Goal: Transaction & Acquisition: Purchase product/service

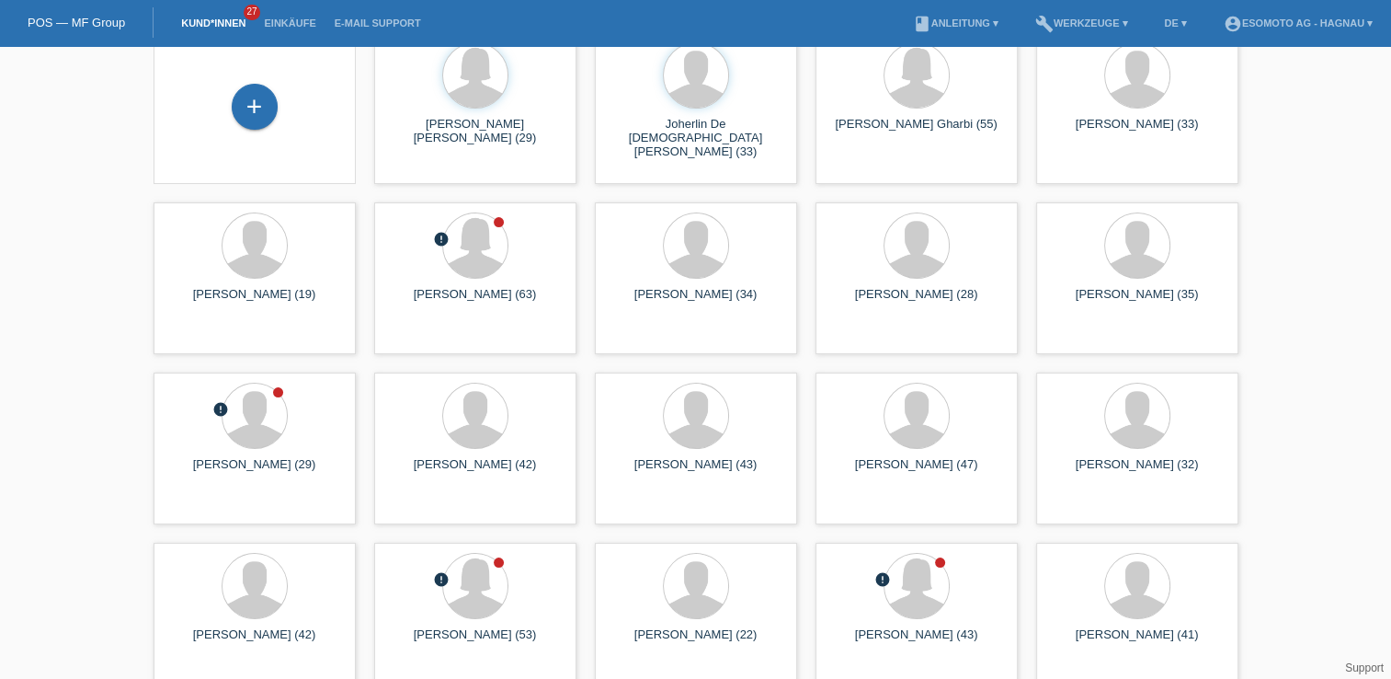
scroll to position [92, 0]
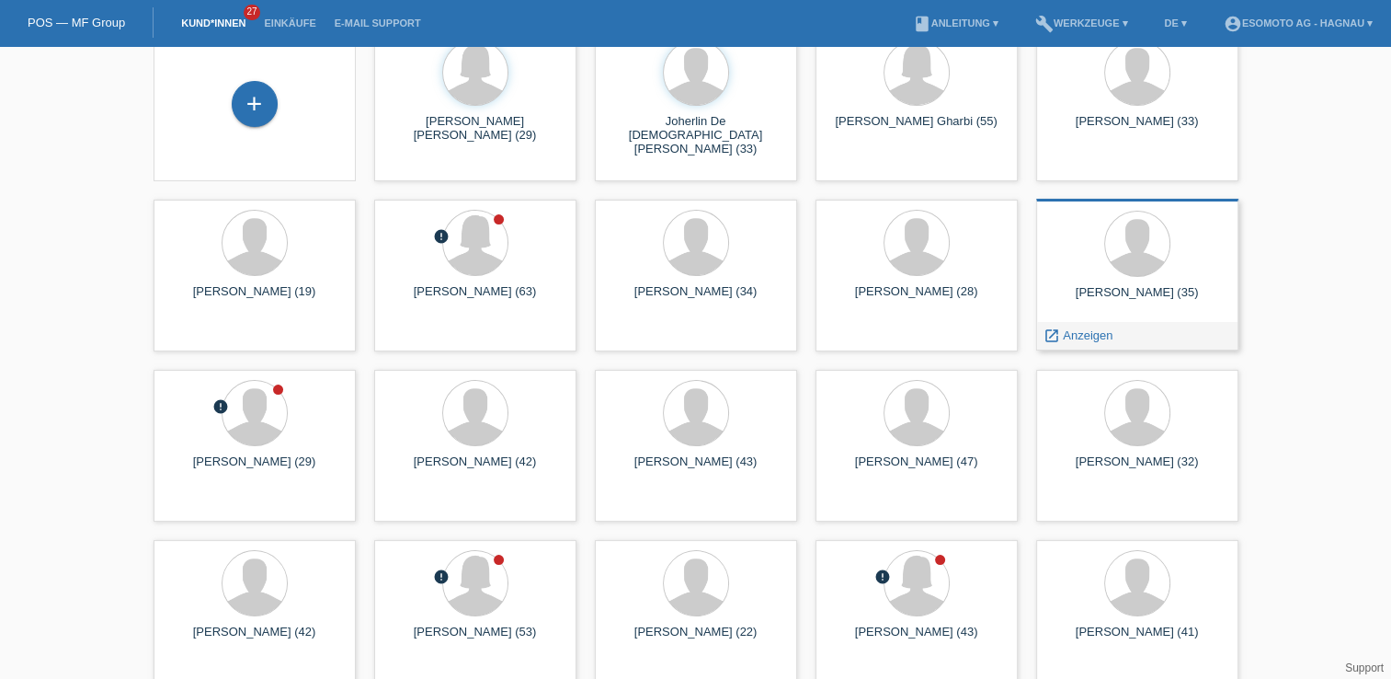
click at [1117, 286] on div "Kenan Ceylan (35)" at bounding box center [1137, 299] width 173 height 29
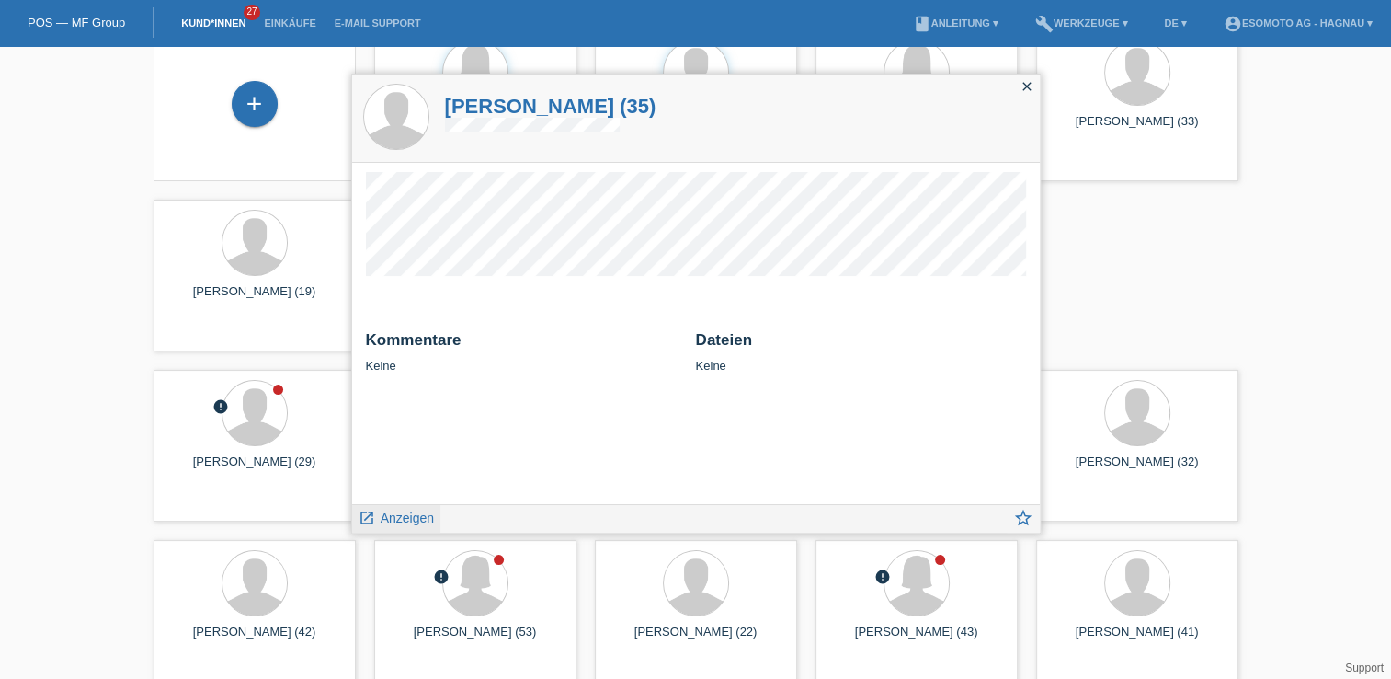
click at [413, 514] on span "Anzeigen" at bounding box center [407, 517] width 53 height 15
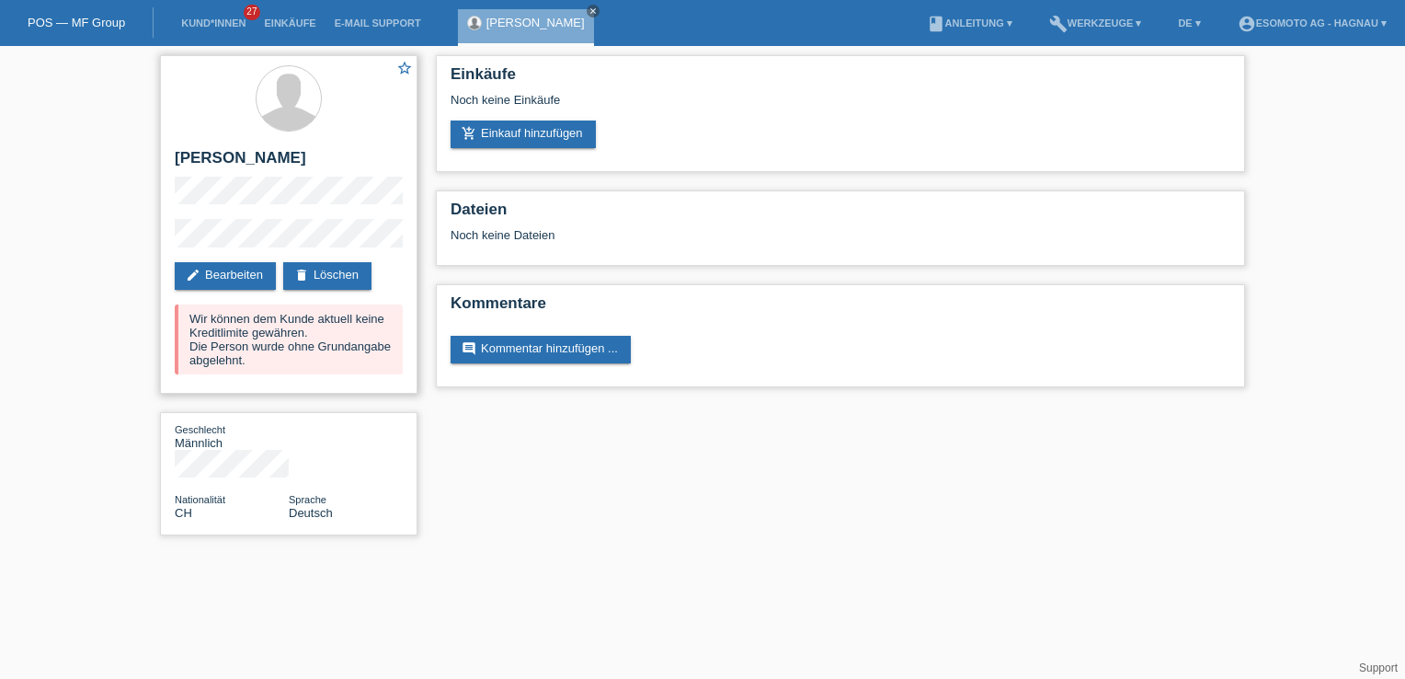
click at [263, 329] on div "Wir können dem Kunde aktuell keine Kreditlimite gewähren. Die Person wurde ohne…" at bounding box center [289, 339] width 228 height 70
click at [241, 272] on link "edit Bearbeiten" at bounding box center [225, 276] width 101 height 28
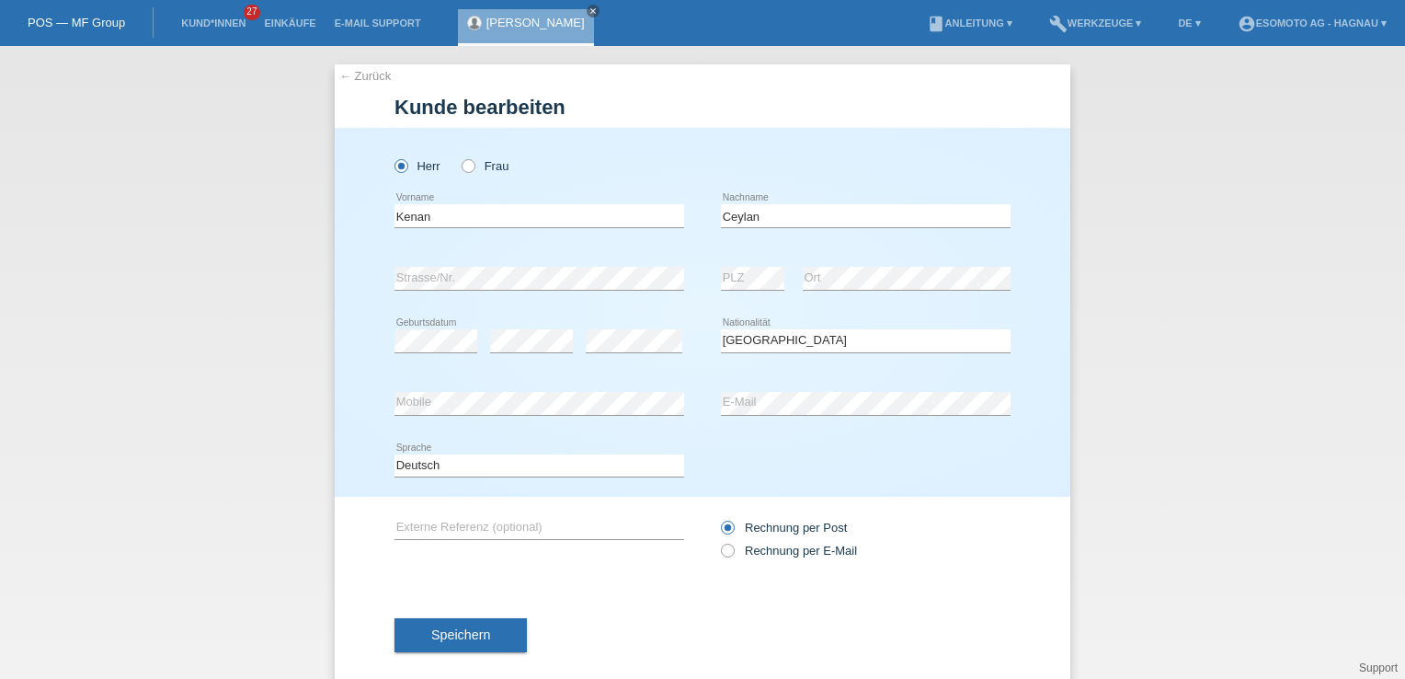
select select "CH"
click at [436, 212] on input "Kenan" at bounding box center [540, 215] width 290 height 23
type input "Kenan"
click at [344, 208] on div "Herr Frau Kenan error Vorname" at bounding box center [703, 312] width 736 height 369
click at [459, 156] on icon at bounding box center [459, 156] width 0 height 0
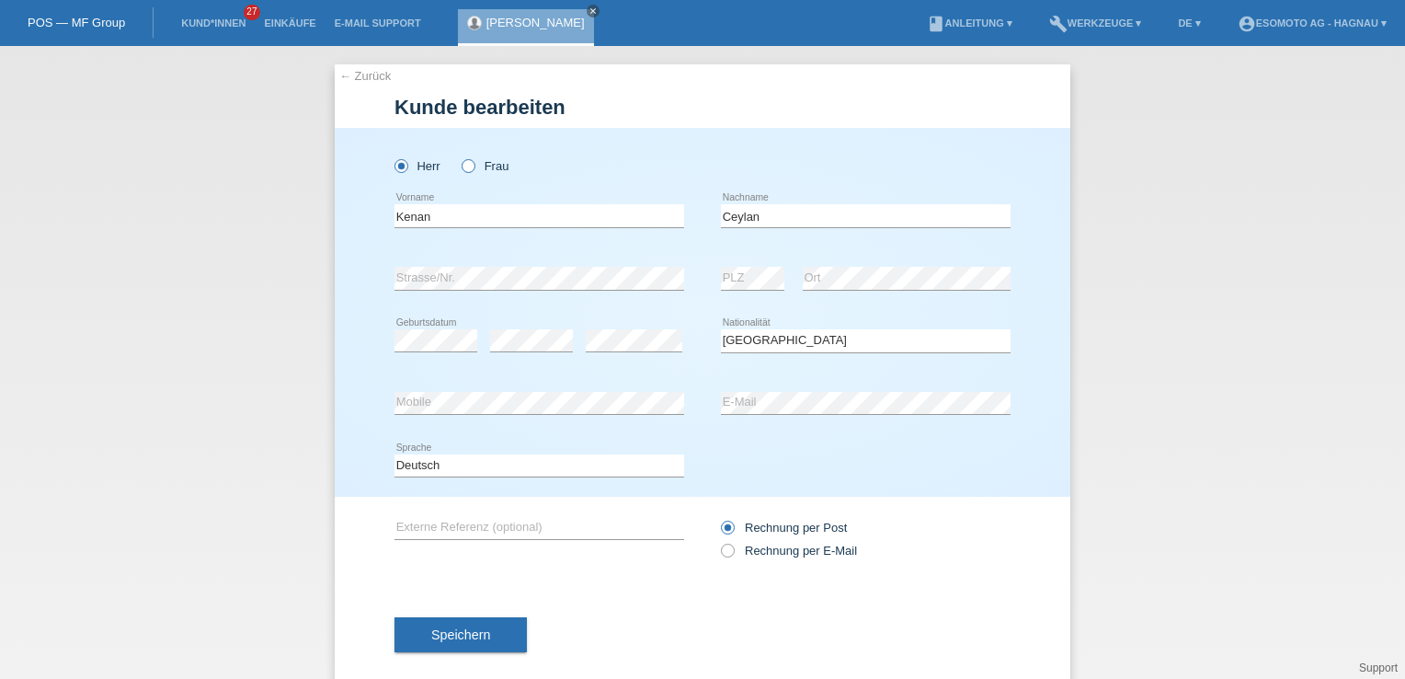
click at [462, 166] on input "Frau" at bounding box center [468, 165] width 12 height 12
radio input "true"
click at [407, 165] on label "Herr" at bounding box center [418, 166] width 46 height 14
click at [407, 165] on input "Herr" at bounding box center [401, 165] width 12 height 12
radio input "true"
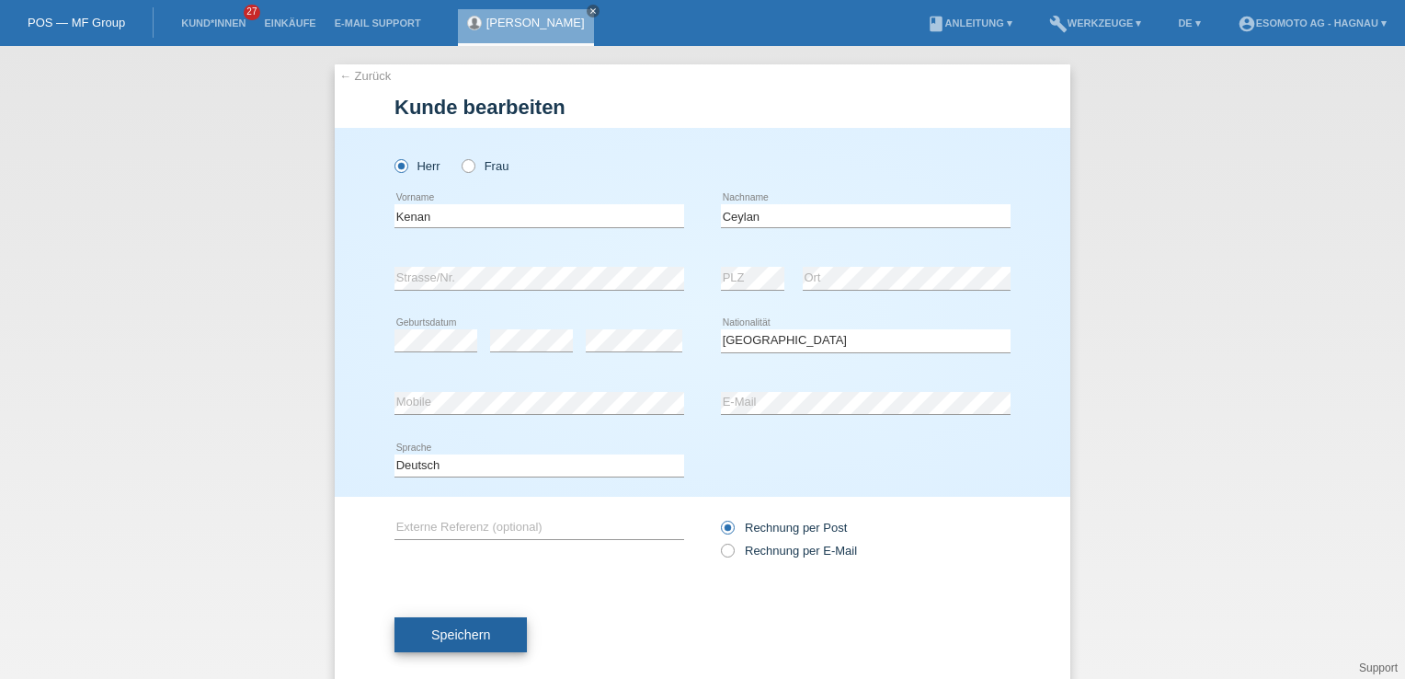
click at [493, 628] on button "Speichern" at bounding box center [461, 634] width 132 height 35
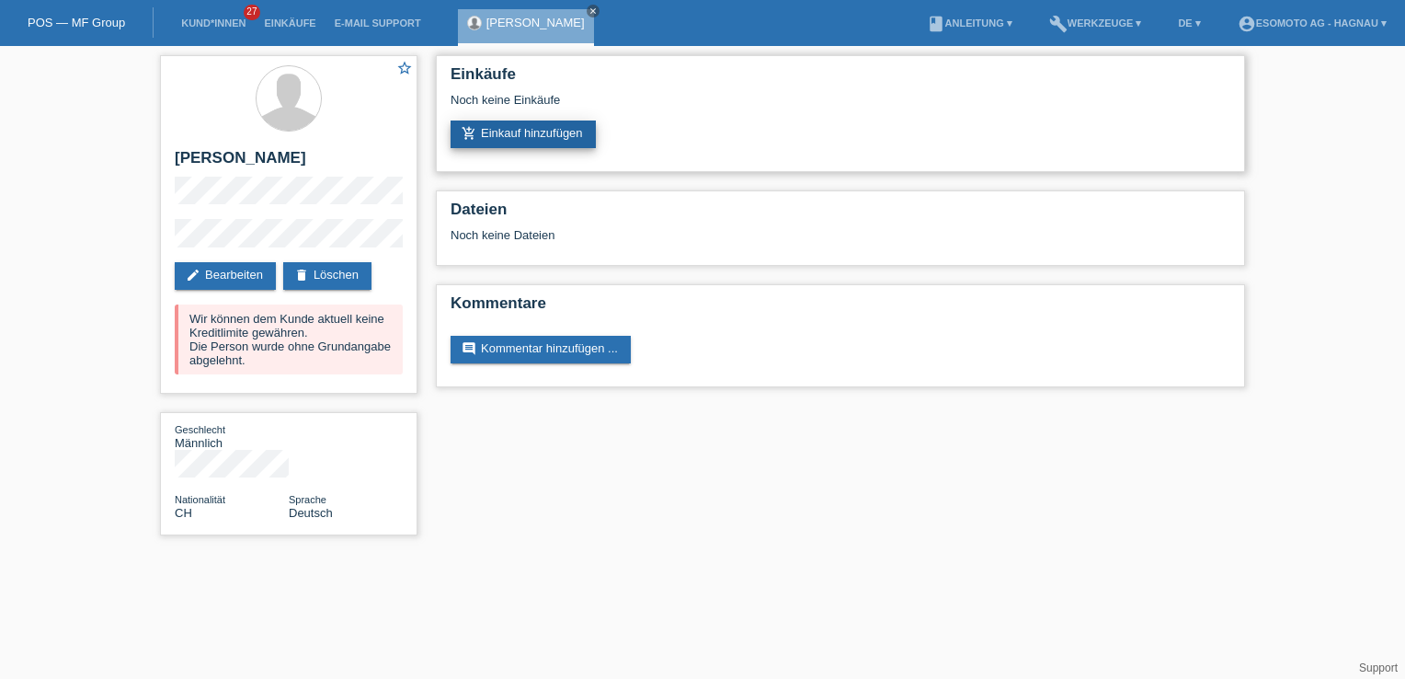
click at [548, 132] on link "add_shopping_cart Einkauf hinzufügen" at bounding box center [523, 134] width 145 height 28
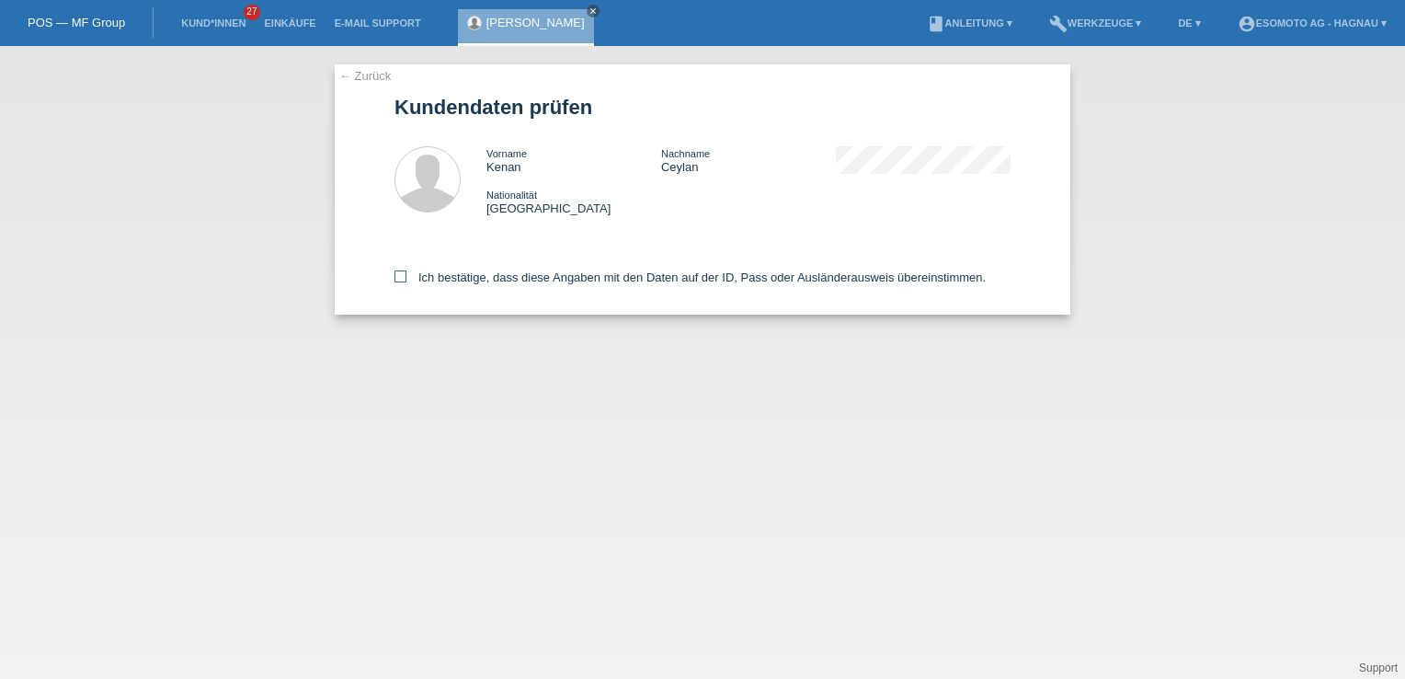
click at [416, 277] on label "Ich bestätige, dass diese Angaben mit den Daten auf der ID, Pass oder Ausländer…" at bounding box center [690, 277] width 591 height 14
click at [407, 277] on input "Ich bestätige, dass diese Angaben mit den Daten auf der ID, Pass oder Ausländer…" at bounding box center [401, 276] width 12 height 12
checkbox input "true"
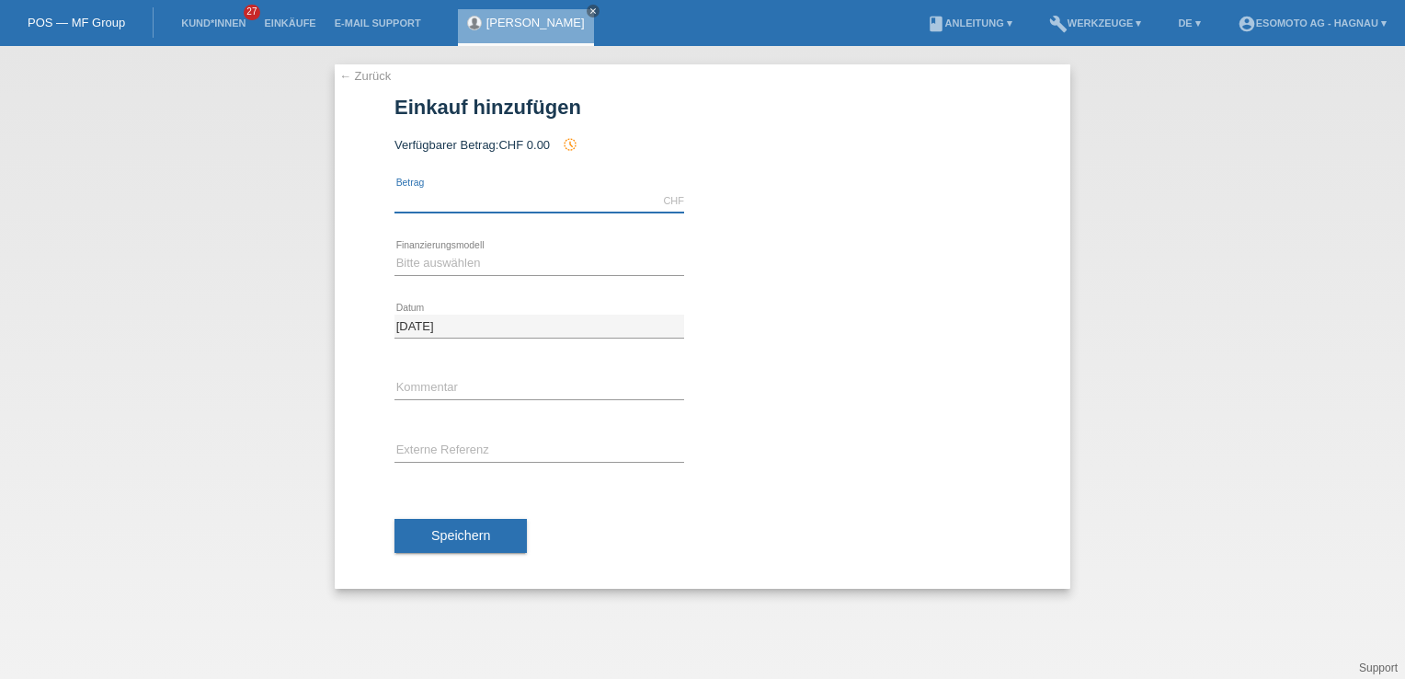
click at [499, 193] on input "text" at bounding box center [540, 200] width 290 height 23
click at [210, 263] on div "← Zurück Einkauf hinzufügen Verfügbarer Betrag: CHF 0.00 history_toggle_off err…" at bounding box center [702, 362] width 1405 height 633
click at [180, 281] on div "← Zurück Einkauf hinzufügen Verfügbarer Betrag: CHF 0.00 history_toggle_off err…" at bounding box center [702, 362] width 1405 height 633
click at [398, 215] on div "CHF error Betrag" at bounding box center [540, 201] width 290 height 63
click at [405, 203] on input "text" at bounding box center [540, 200] width 290 height 23
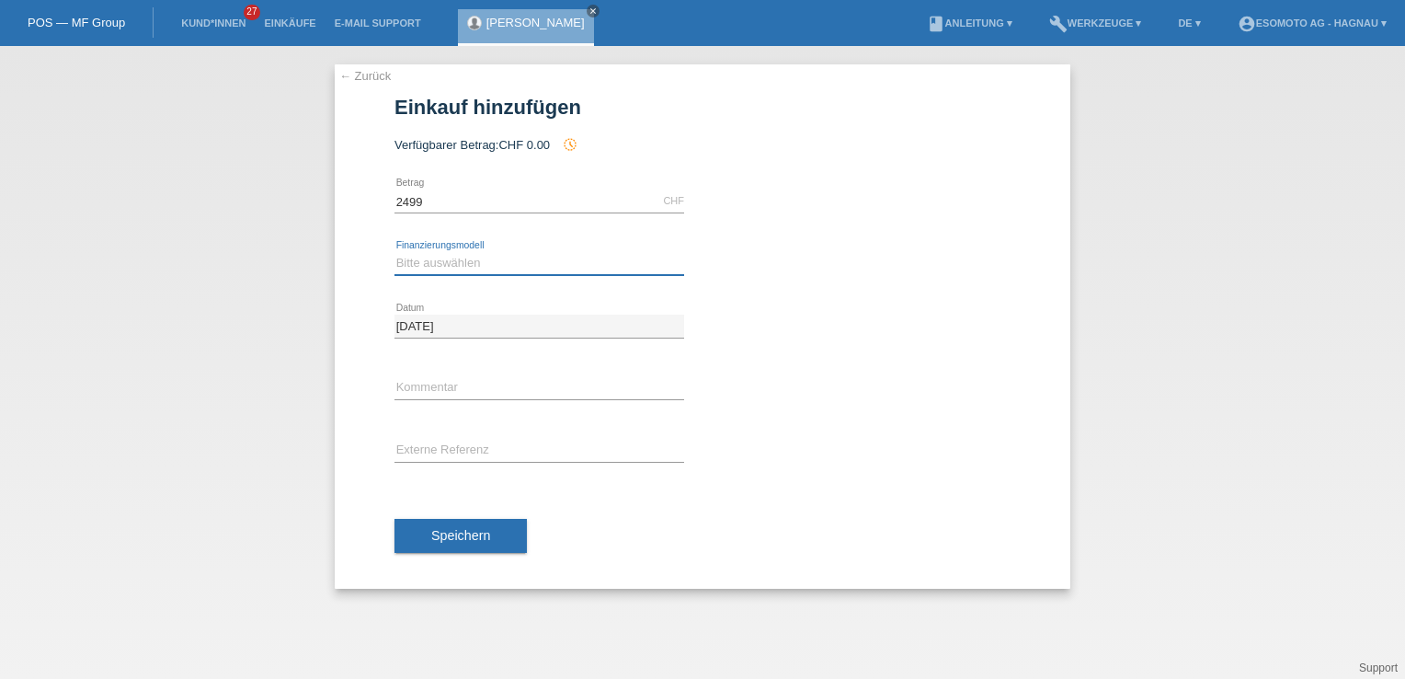
type input "2499.00"
click at [486, 272] on select "Bitte auswählen Fixe Raten Kauf auf Rechnung mit Teilzahlungsoption" at bounding box center [540, 263] width 290 height 22
select select "69"
click at [395, 252] on select "Bitte auswählen Fixe Raten Kauf auf Rechnung mit Teilzahlungsoption" at bounding box center [540, 263] width 290 height 22
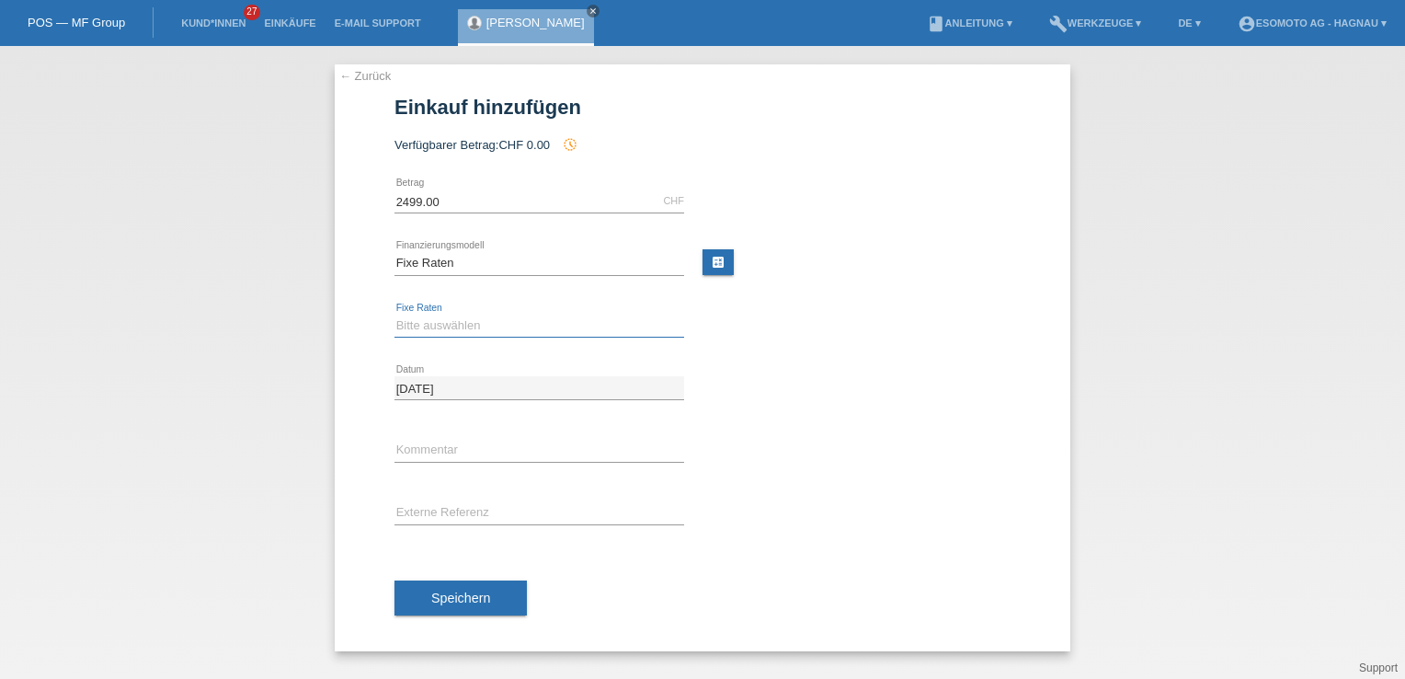
click at [476, 325] on select "Bitte auswählen 12 Raten 24 Raten 36 Raten 48 Raten" at bounding box center [540, 326] width 290 height 22
select select "139"
click at [395, 315] on select "Bitte auswählen 12 Raten 24 Raten 36 Raten 48 Raten" at bounding box center [540, 326] width 290 height 22
click at [474, 594] on span "Speichern" at bounding box center [460, 597] width 59 height 15
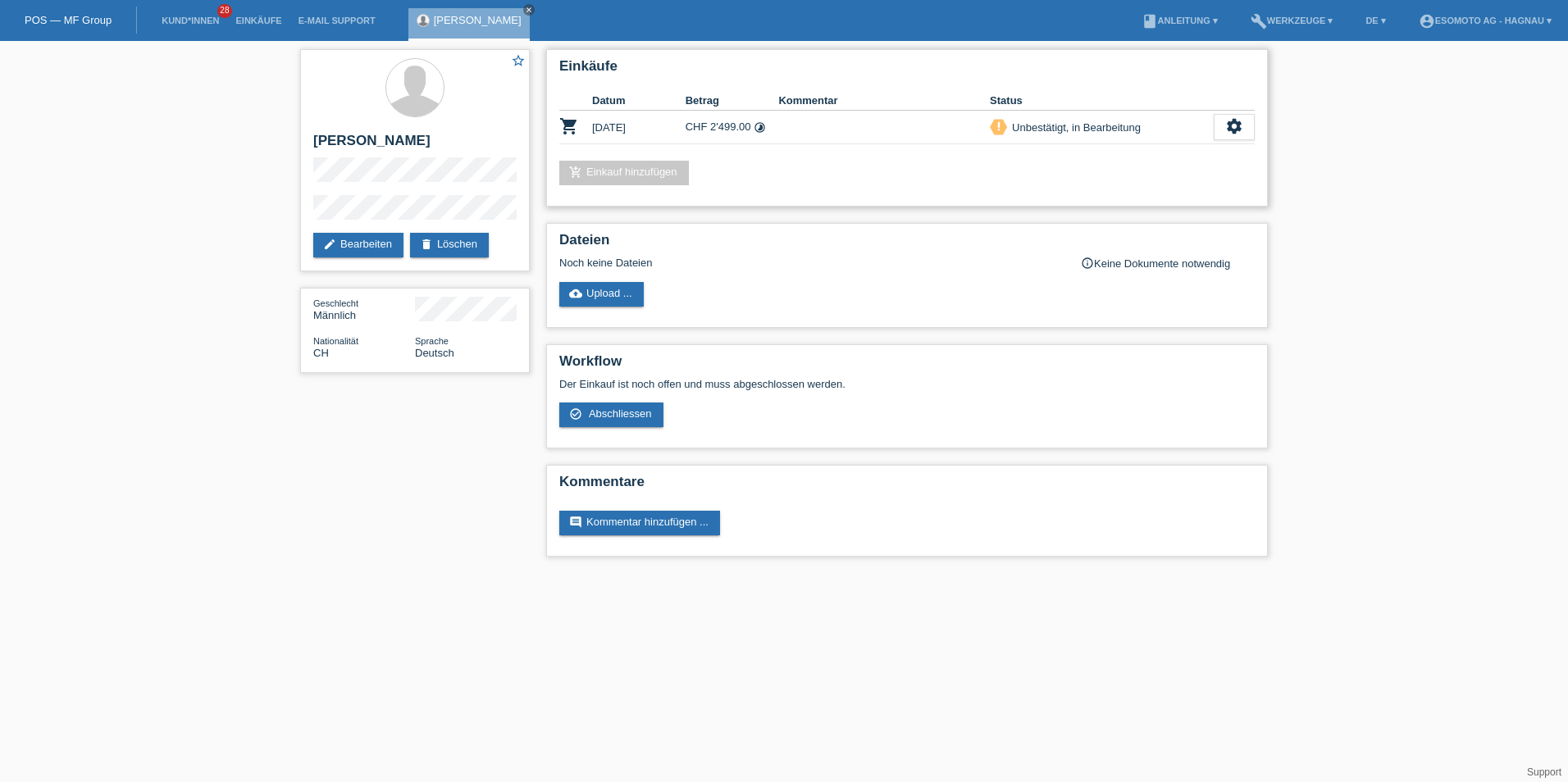
click at [648, 168] on link "add_shopping_cart Einkauf hinzufügen" at bounding box center [623, 173] width 129 height 25
click at [1234, 118] on icon "settings" at bounding box center [1234, 127] width 18 height 18
click at [895, 163] on div "add_shopping_cart Einkauf hinzufügen" at bounding box center [907, 173] width 696 height 25
click at [849, 169] on div "add_shopping_cart Einkauf hinzufügen" at bounding box center [907, 173] width 696 height 25
click at [795, 281] on div "Dateien Noch keine Dateien info_outline Keine Dokumente notwendig cloud_upload …" at bounding box center [907, 276] width 722 height 105
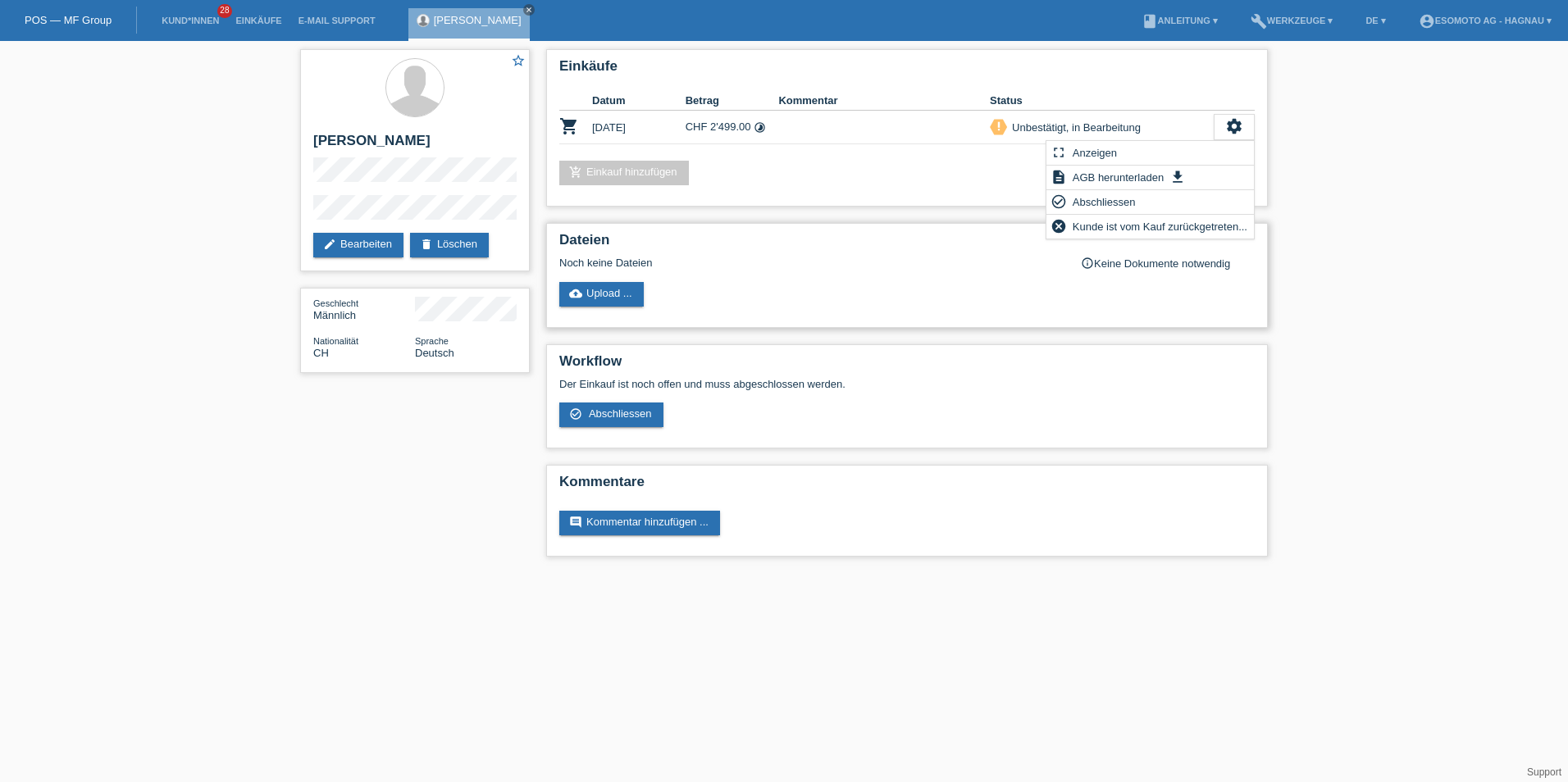
click at [800, 259] on div "Noch keine Dateien" at bounding box center [810, 263] width 501 height 12
click at [784, 158] on div "Einkäufe Datum Betrag Kommentar Status shopping_cart 05.09.2025 CHF 2'499.00 ti…" at bounding box center [907, 128] width 722 height 158
click at [355, 240] on link "edit Bearbeiten" at bounding box center [358, 245] width 90 height 25
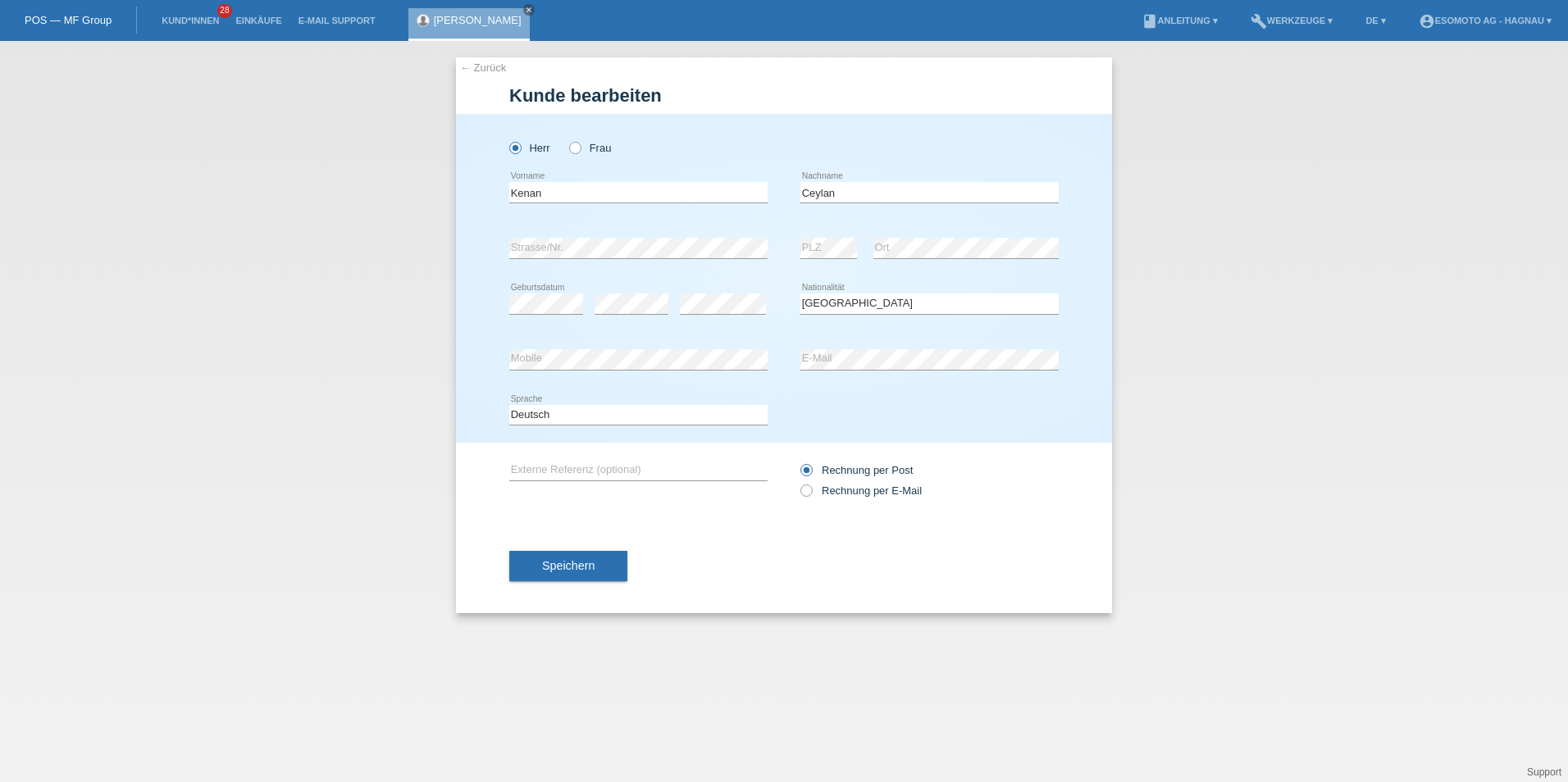
select select "CH"
click at [575, 562] on span "Speichern" at bounding box center [568, 565] width 53 height 13
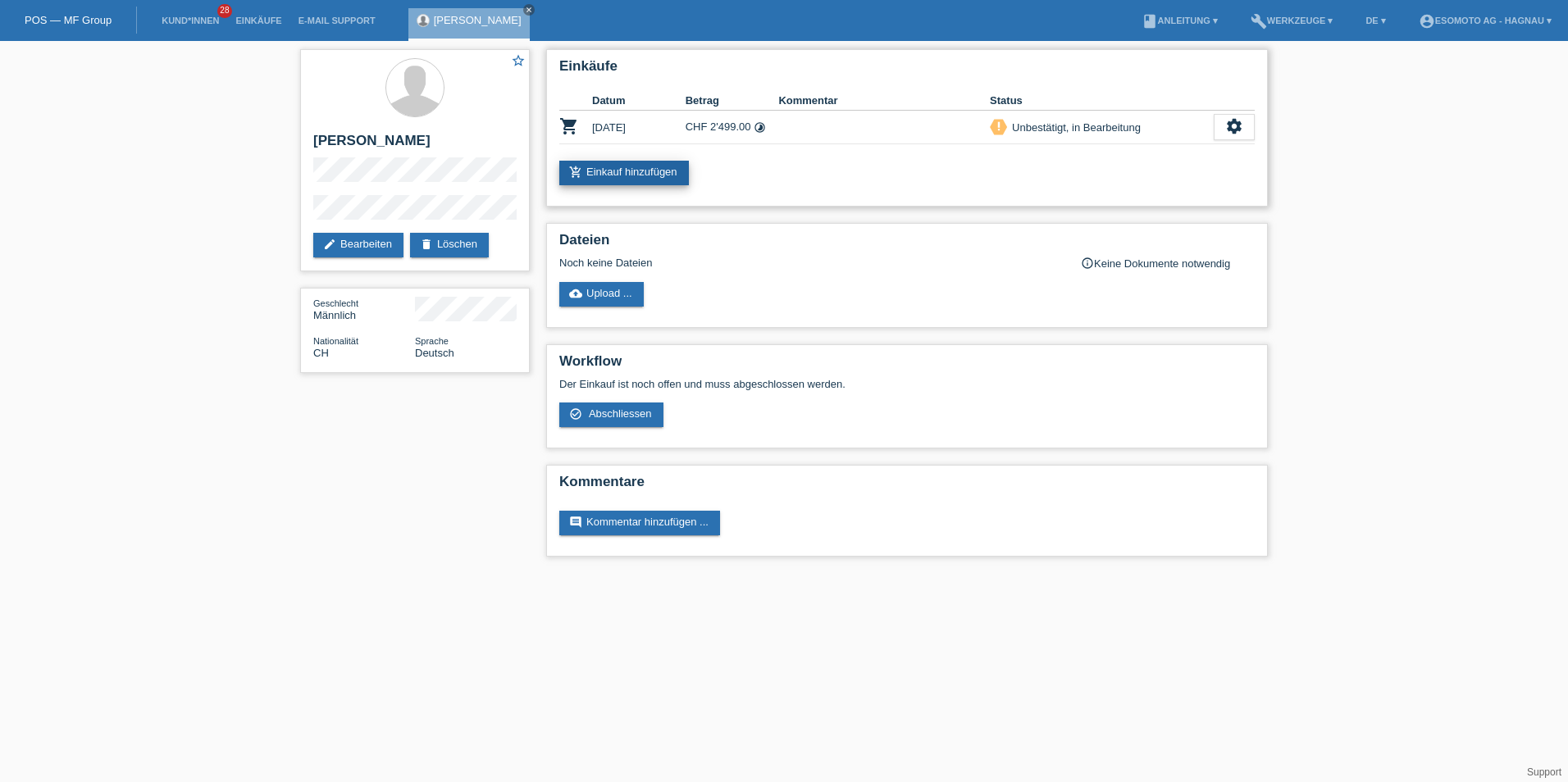
click at [652, 174] on link "add_shopping_cart Einkauf hinzufügen" at bounding box center [623, 173] width 129 height 25
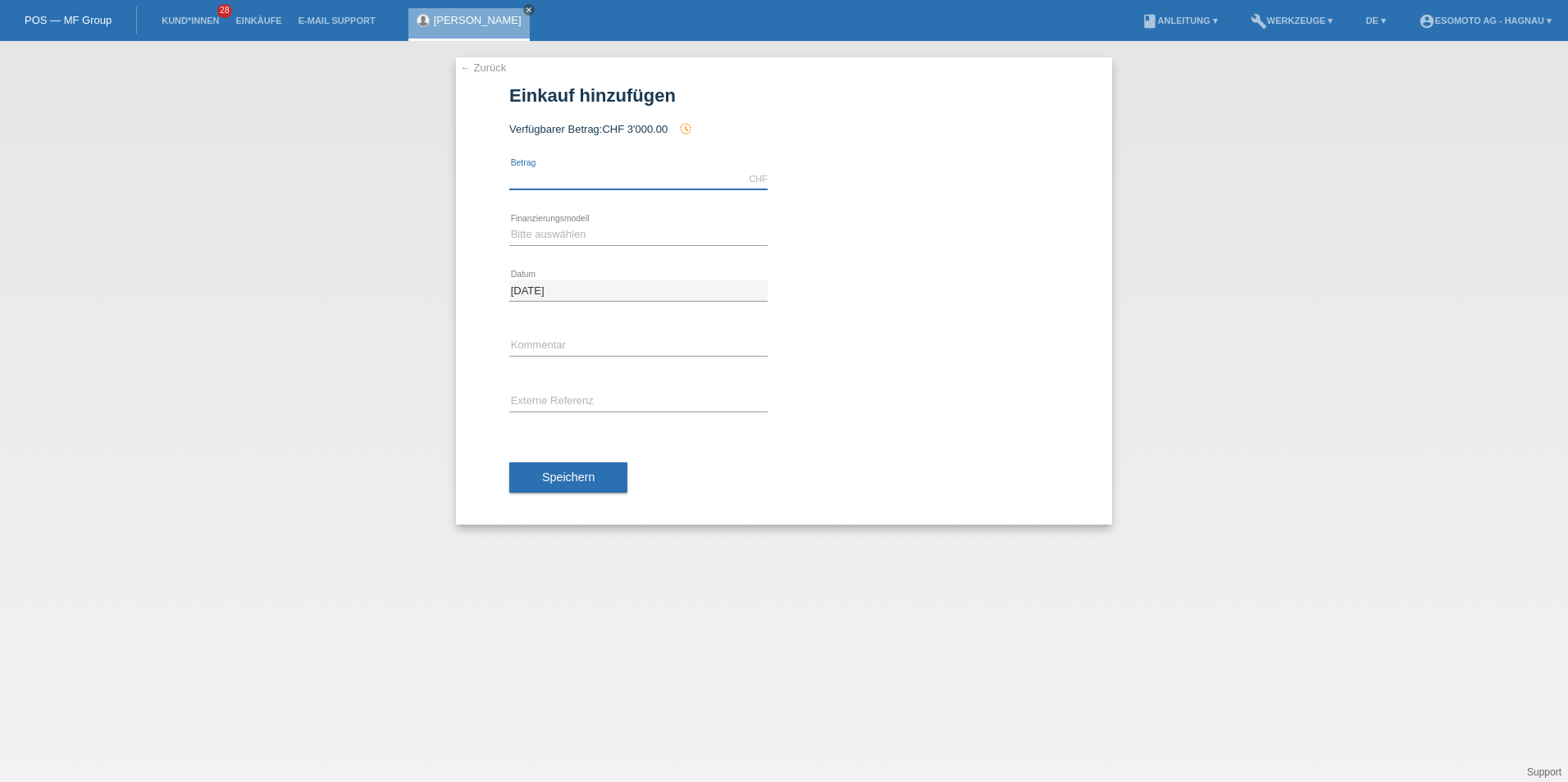
click at [650, 174] on input "text" at bounding box center [639, 178] width 259 height 21
click at [383, 201] on div "← Zurück Einkauf hinzufügen Verfügbarer Betrag: CHF 3'000.00 history_toggle_off…" at bounding box center [784, 411] width 1568 height 741
click at [525, 12] on icon "close" at bounding box center [529, 9] width 8 height 8
click at [218, 284] on div "← Zurück Einkauf hinzufügen Verfügbarer Betrag: CHF 3'000.00 history_toggle_off…" at bounding box center [784, 411] width 1568 height 741
click at [210, 16] on link "Kund*innen" at bounding box center [190, 20] width 74 height 10
